Goal: Book appointment/travel/reservation

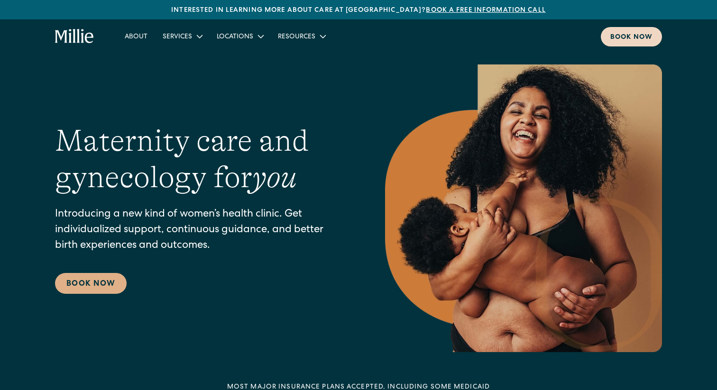
click at [625, 37] on div "Book now" at bounding box center [632, 38] width 42 height 10
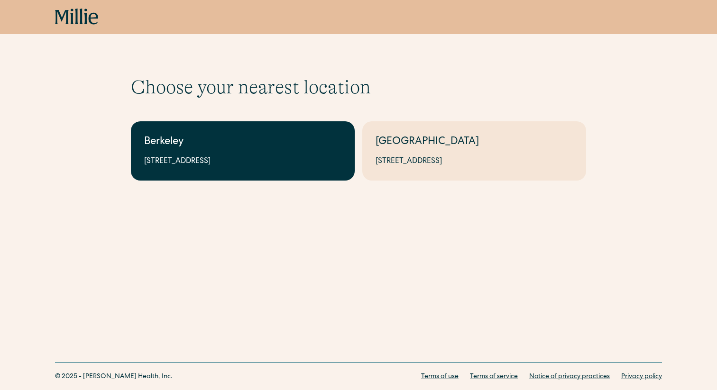
click at [218, 143] on div "Berkeley" at bounding box center [242, 143] width 197 height 16
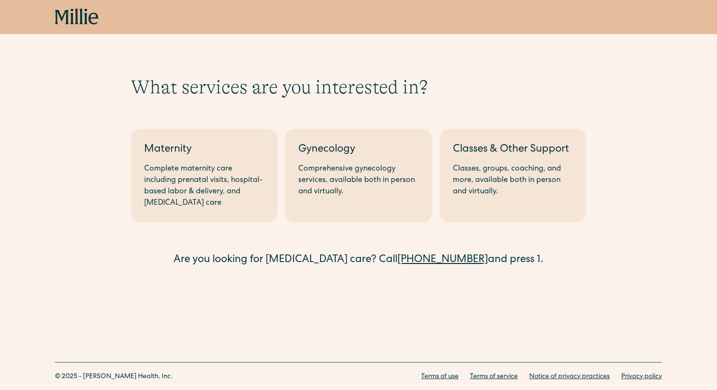
click at [218, 143] on div "Maternity" at bounding box center [204, 150] width 120 height 16
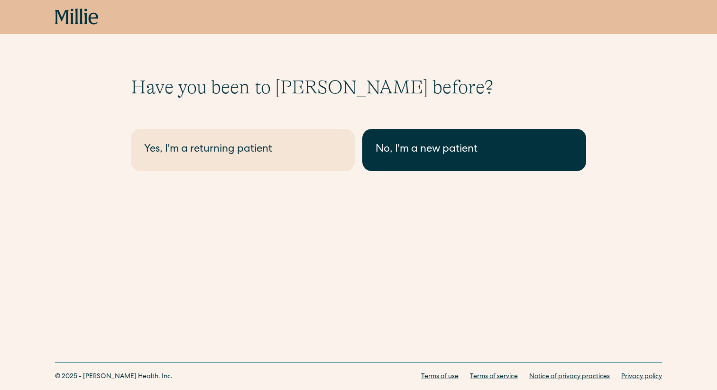
click at [453, 155] on div "No, I'm a new patient" at bounding box center [474, 150] width 197 height 16
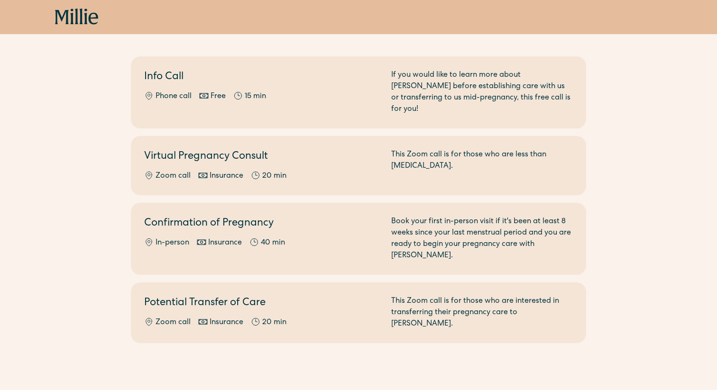
scroll to position [91, 0]
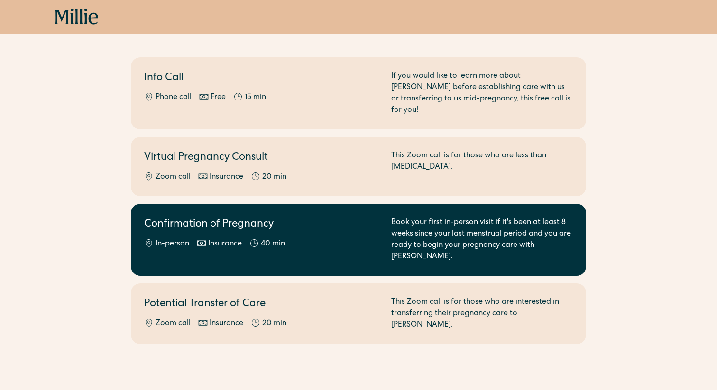
click at [238, 217] on h2 "Confirmation of Pregnancy" at bounding box center [262, 225] width 236 height 16
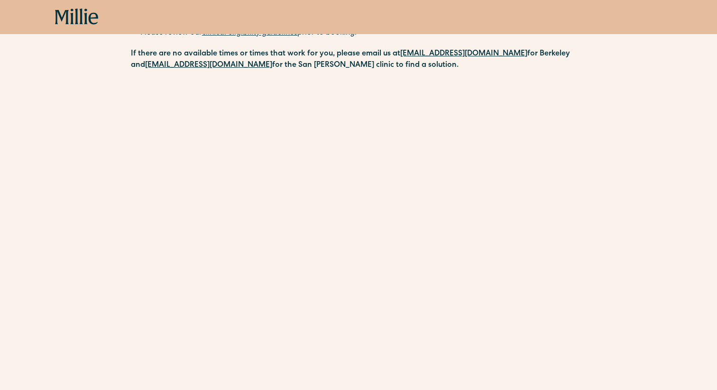
scroll to position [184, 0]
